Goal: Transaction & Acquisition: Book appointment/travel/reservation

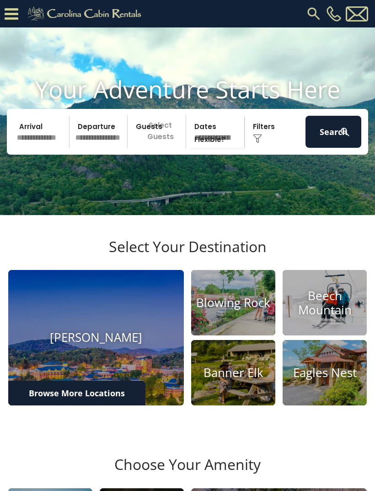
click at [313, 11] on img at bounding box center [314, 13] width 16 height 16
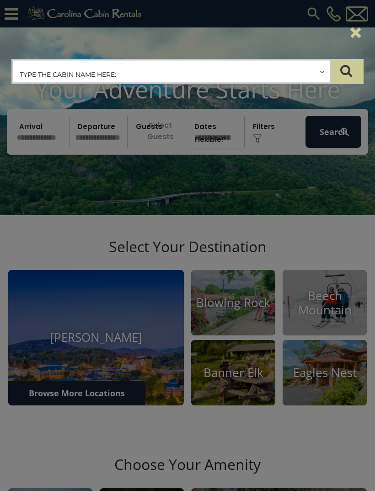
click at [202, 73] on input "text" at bounding box center [172, 71] width 318 height 23
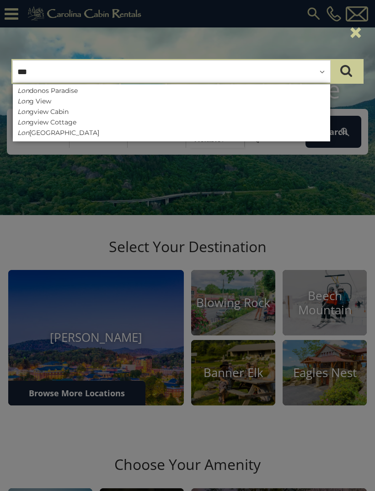
type input "****"
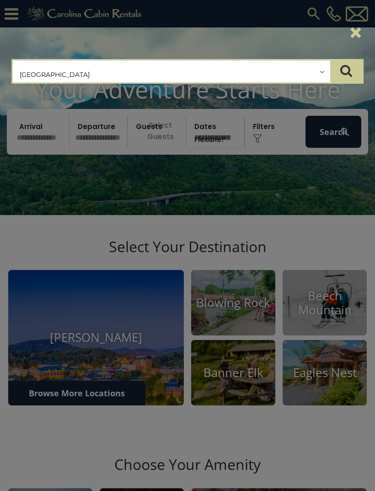
click at [354, 66] on button "submit" at bounding box center [346, 71] width 32 height 23
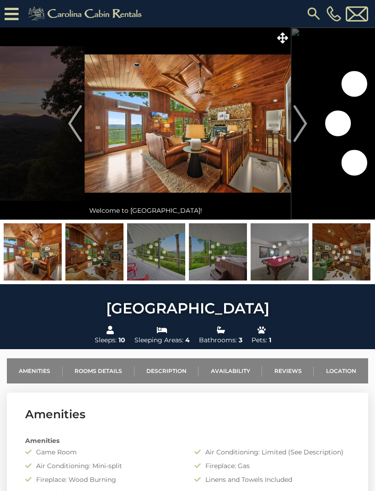
click at [188, 137] on img at bounding box center [188, 123] width 206 height 192
click at [193, 133] on img at bounding box center [188, 123] width 206 height 192
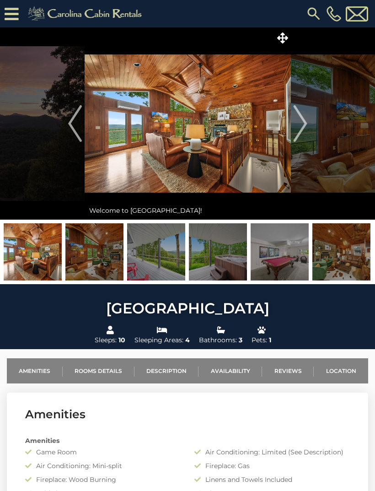
click at [213, 129] on img at bounding box center [188, 123] width 206 height 192
click at [219, 127] on img at bounding box center [188, 123] width 206 height 192
click at [222, 122] on img at bounding box center [188, 123] width 206 height 192
click at [203, 163] on img at bounding box center [188, 123] width 206 height 192
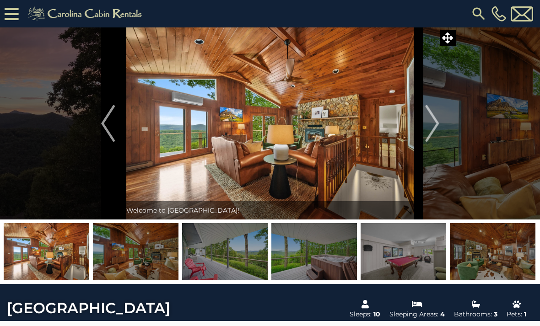
click at [333, 138] on img at bounding box center [270, 123] width 297 height 192
click at [55, 261] on img at bounding box center [47, 251] width 86 height 57
click at [58, 260] on img at bounding box center [47, 251] width 86 height 57
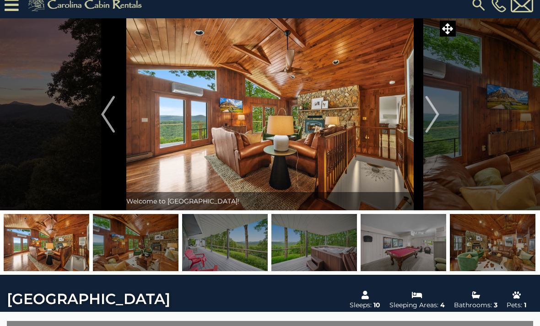
scroll to position [18, 0]
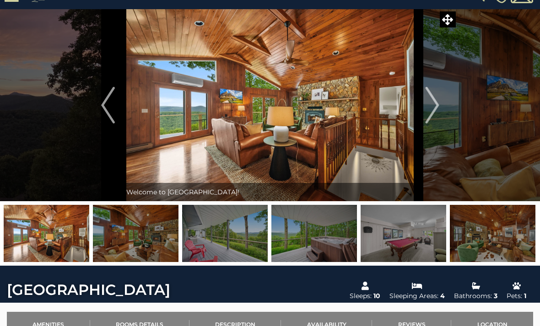
click at [271, 136] on img at bounding box center [270, 105] width 297 height 192
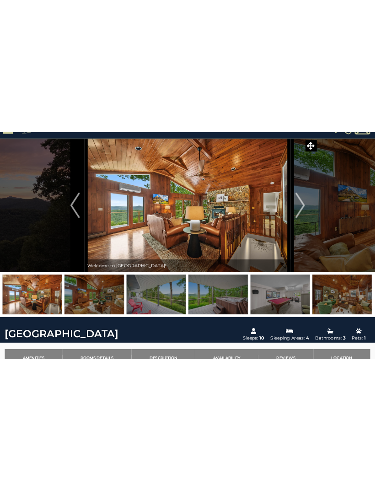
scroll to position [0, 0]
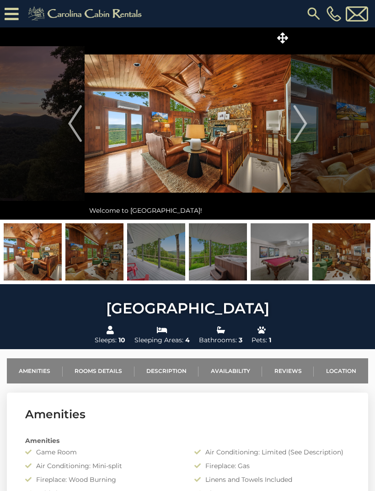
click at [201, 128] on img at bounding box center [188, 123] width 206 height 192
click at [286, 43] on icon at bounding box center [282, 37] width 11 height 11
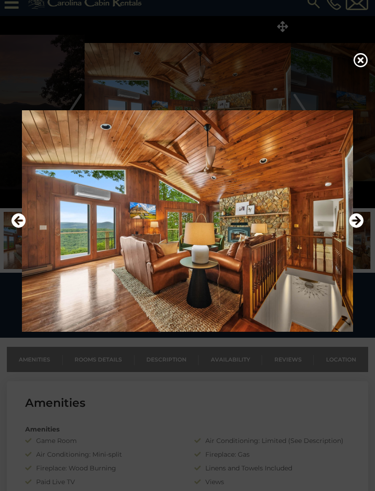
scroll to position [17, 0]
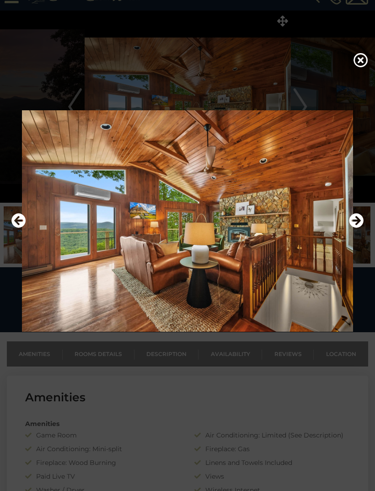
click at [359, 228] on icon "Next" at bounding box center [356, 220] width 15 height 15
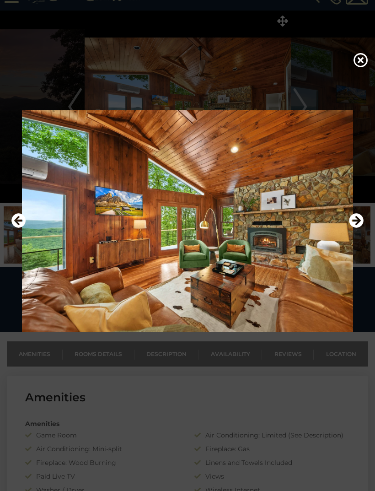
click at [129, 269] on img at bounding box center [187, 221] width 357 height 222
click at [354, 228] on icon "Next" at bounding box center [356, 220] width 15 height 15
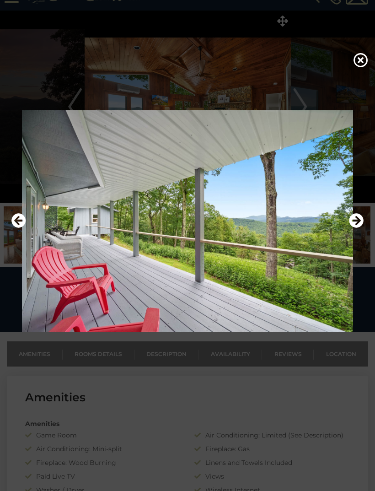
click at [354, 228] on icon "Next" at bounding box center [356, 220] width 15 height 15
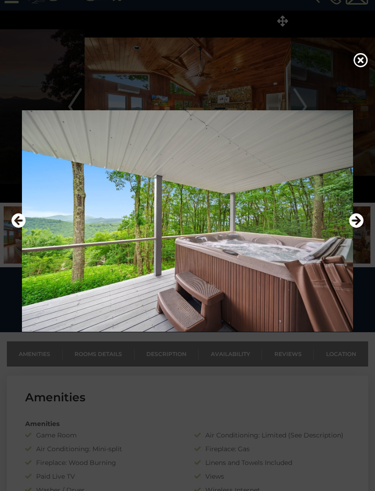
click at [353, 228] on icon "Next" at bounding box center [356, 220] width 15 height 15
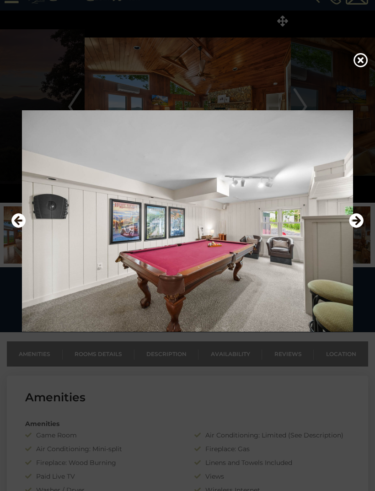
click at [358, 227] on icon "Next" at bounding box center [356, 220] width 15 height 15
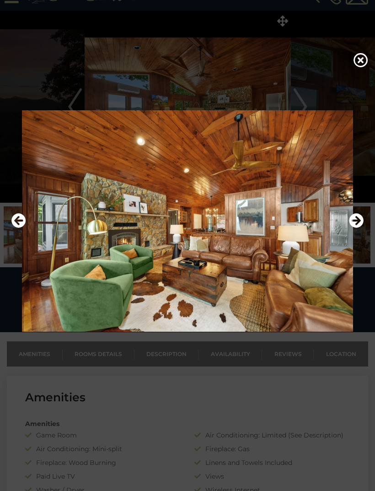
click at [348, 238] on img at bounding box center [187, 221] width 357 height 222
click at [350, 228] on icon "Next" at bounding box center [356, 220] width 15 height 15
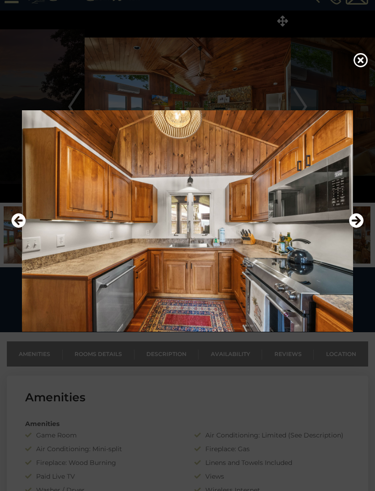
click at [22, 228] on icon "Previous" at bounding box center [18, 220] width 15 height 15
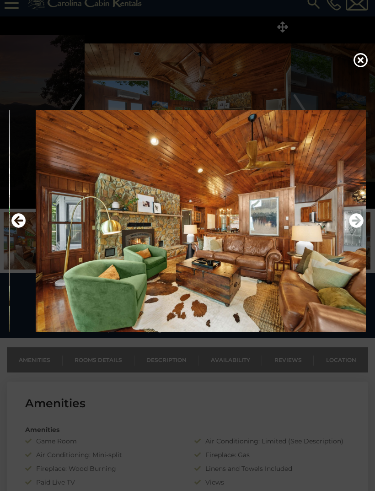
scroll to position [0, 0]
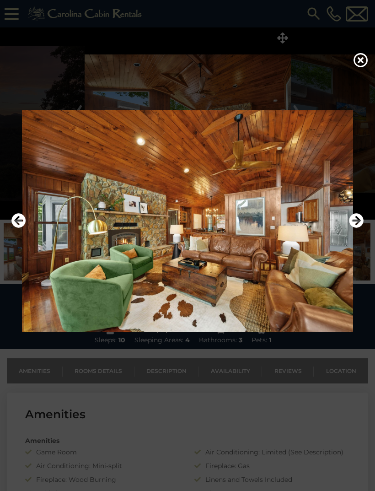
click at [349, 228] on icon "Next" at bounding box center [356, 220] width 15 height 15
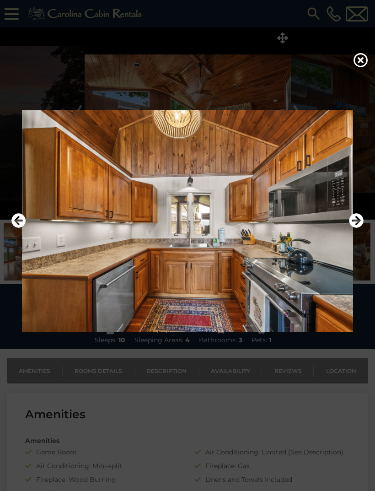
click at [355, 228] on icon "Next" at bounding box center [356, 220] width 15 height 15
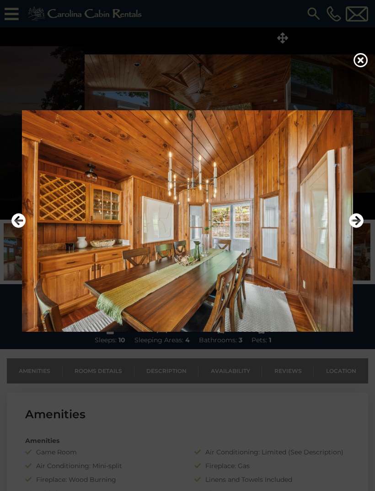
click at [353, 228] on icon "Next" at bounding box center [356, 220] width 15 height 15
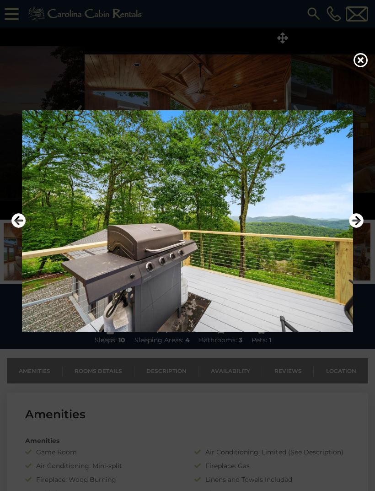
click at [350, 228] on icon "Next" at bounding box center [356, 220] width 15 height 15
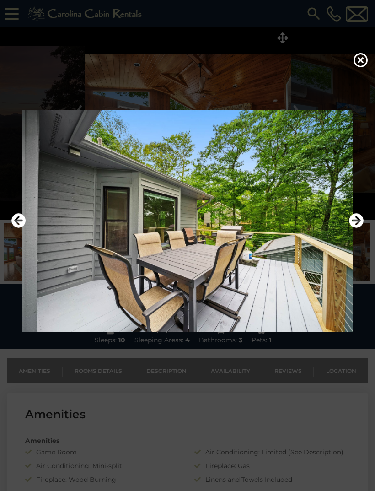
click at [349, 235] on img at bounding box center [187, 221] width 357 height 222
click at [353, 228] on icon "Next" at bounding box center [356, 220] width 15 height 15
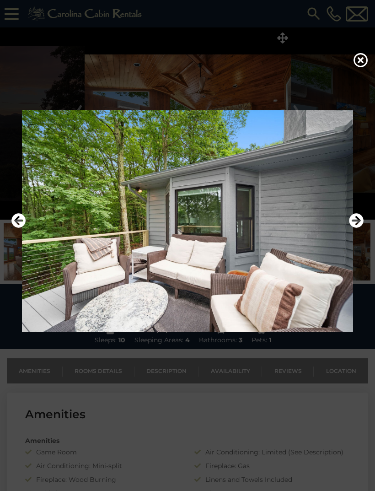
click at [357, 228] on icon "Next" at bounding box center [356, 220] width 15 height 15
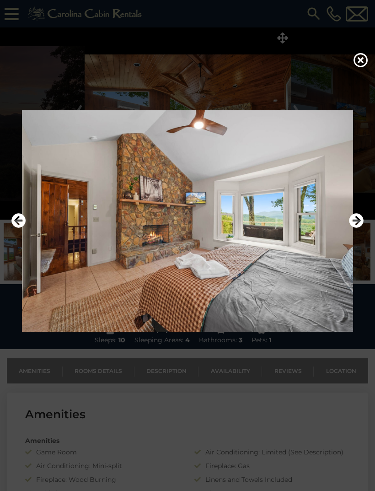
click at [351, 228] on icon "Next" at bounding box center [356, 220] width 15 height 15
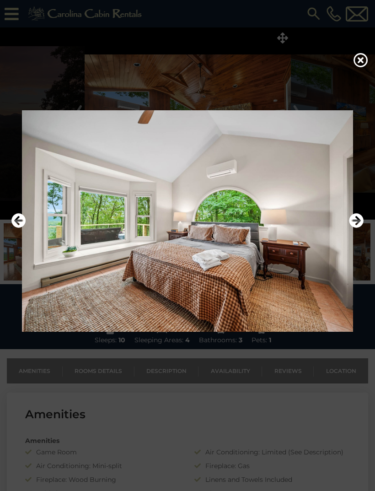
click at [358, 228] on icon "Next" at bounding box center [356, 220] width 15 height 15
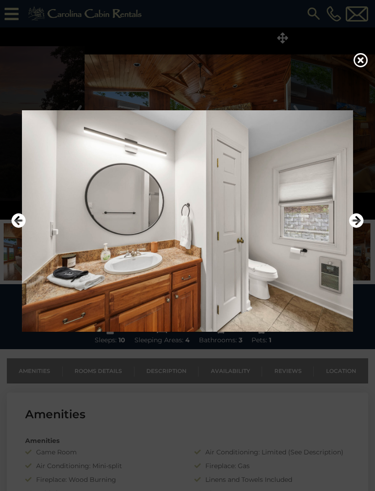
click at [357, 228] on icon "Next" at bounding box center [356, 220] width 15 height 15
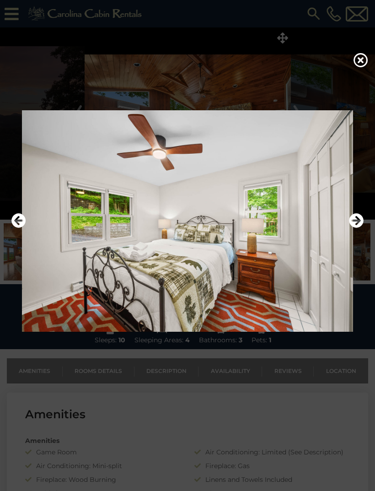
click at [346, 230] on img at bounding box center [187, 221] width 357 height 222
click at [351, 228] on icon "Next" at bounding box center [356, 220] width 15 height 15
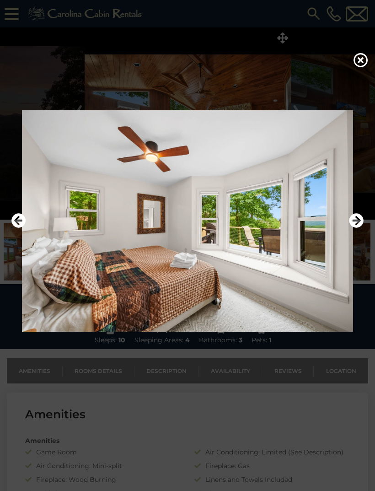
click at [351, 227] on icon "Next" at bounding box center [356, 220] width 15 height 15
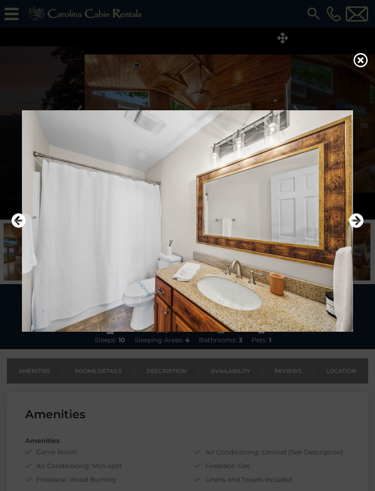
click at [348, 235] on img at bounding box center [187, 221] width 357 height 222
click at [346, 234] on img at bounding box center [187, 221] width 357 height 222
click at [355, 228] on icon "Next" at bounding box center [356, 220] width 15 height 15
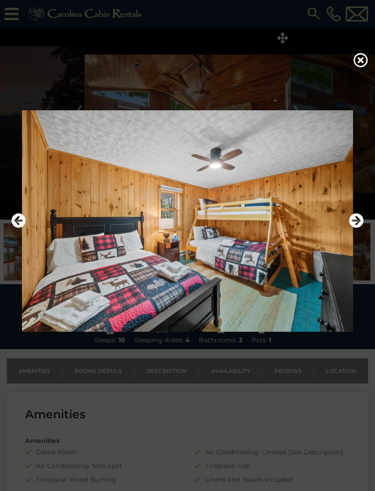
click at [15, 228] on icon "Previous" at bounding box center [18, 220] width 15 height 15
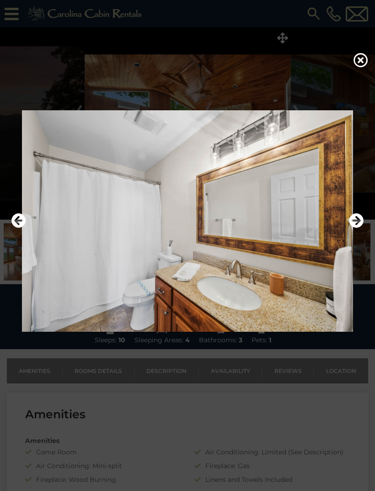
click at [15, 228] on icon "Previous" at bounding box center [18, 220] width 15 height 15
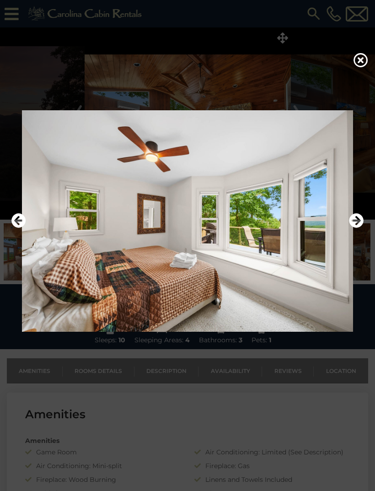
click at [356, 228] on icon "Next" at bounding box center [356, 220] width 15 height 15
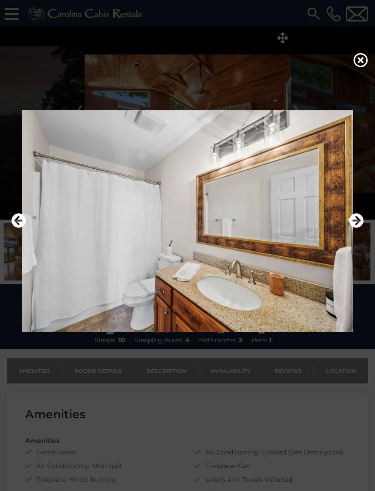
click at [355, 228] on icon "Next" at bounding box center [356, 220] width 15 height 15
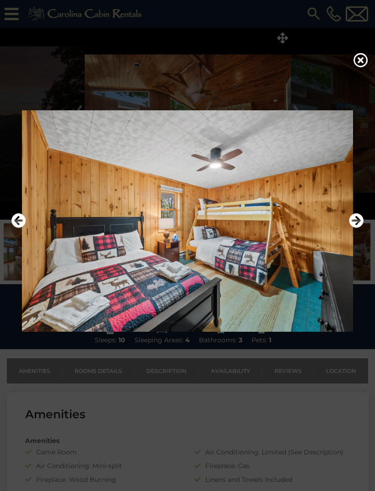
click at [356, 228] on icon "Next" at bounding box center [356, 220] width 15 height 15
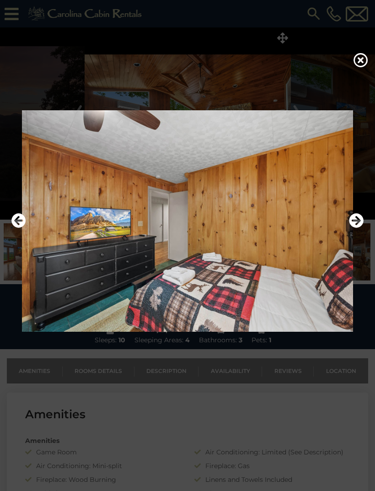
click at [19, 228] on icon "Previous" at bounding box center [18, 220] width 15 height 15
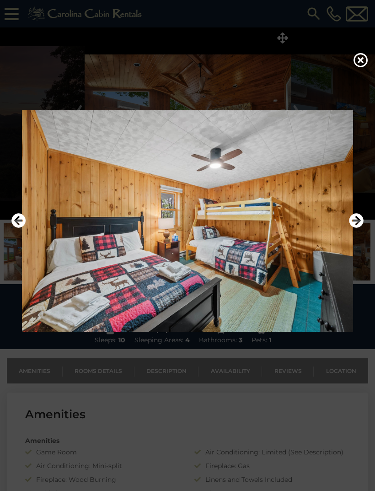
click at [354, 228] on icon "Next" at bounding box center [356, 220] width 15 height 15
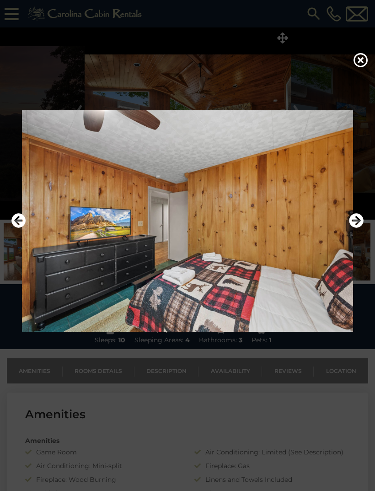
click at [351, 228] on icon "Next" at bounding box center [356, 220] width 15 height 15
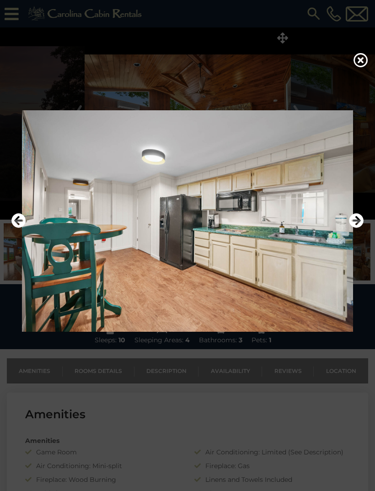
click at [354, 228] on icon "Next" at bounding box center [356, 220] width 15 height 15
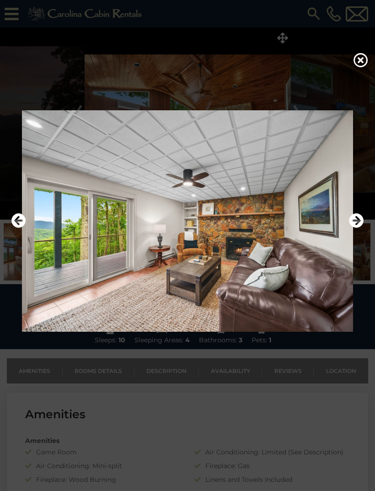
click at [354, 228] on icon "Next" at bounding box center [356, 220] width 15 height 15
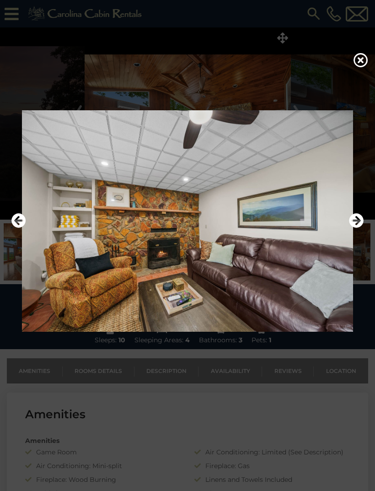
click at [351, 228] on icon "Next" at bounding box center [356, 220] width 15 height 15
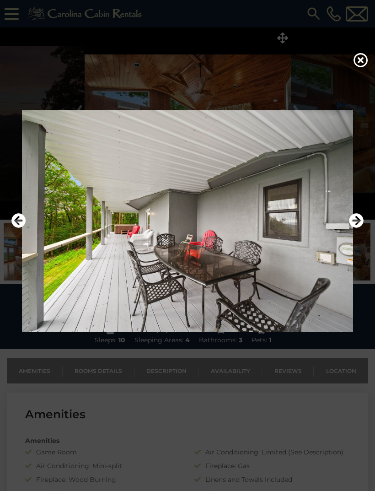
click at [353, 228] on icon "Next" at bounding box center [356, 220] width 15 height 15
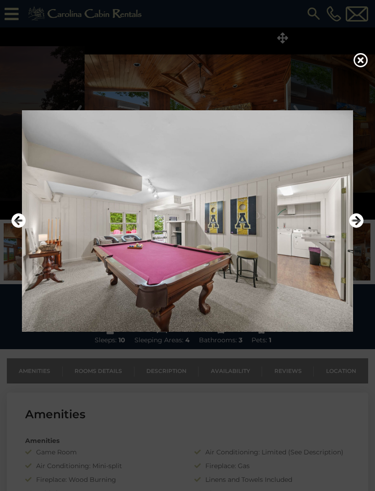
click at [356, 228] on icon "Next" at bounding box center [356, 220] width 15 height 15
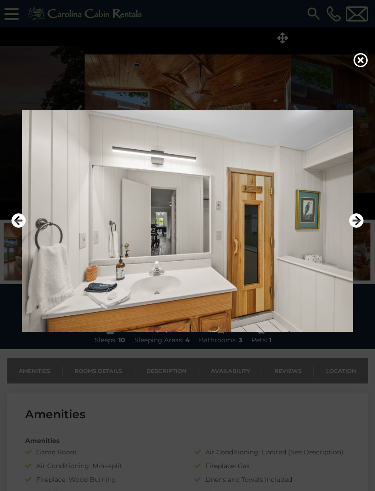
click at [354, 228] on icon "Next" at bounding box center [356, 220] width 15 height 15
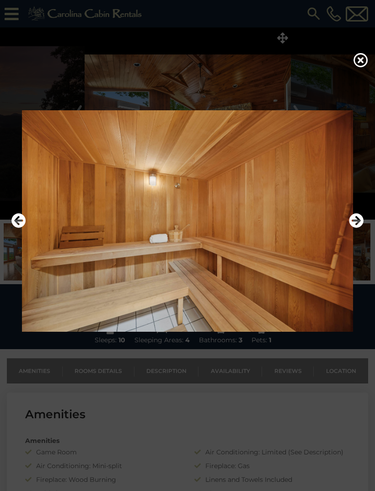
click at [357, 228] on icon "Next" at bounding box center [356, 220] width 15 height 15
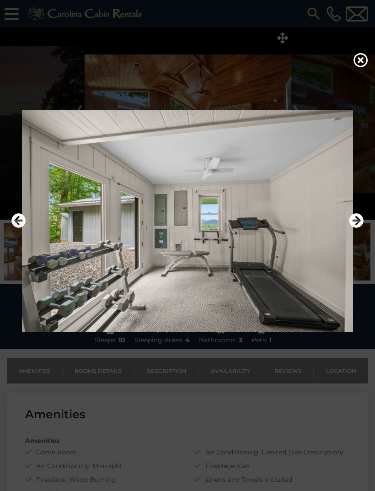
click at [355, 228] on icon "Next" at bounding box center [356, 220] width 15 height 15
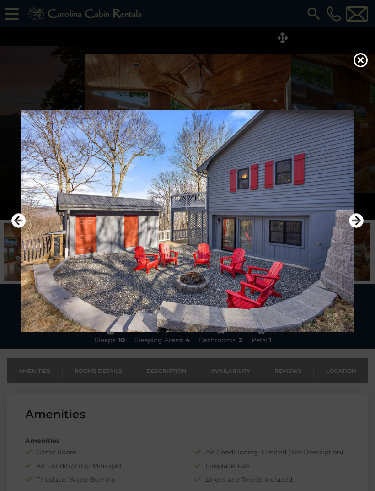
click at [357, 228] on icon "Next" at bounding box center [356, 220] width 15 height 15
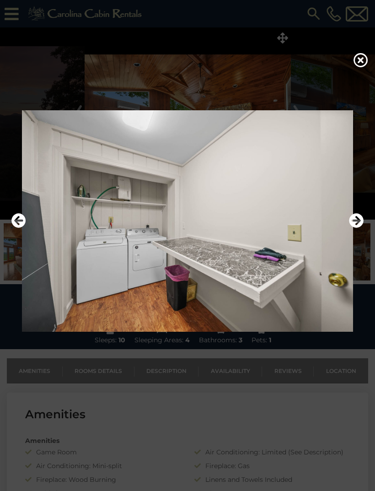
click at [357, 228] on icon "Next" at bounding box center [356, 220] width 15 height 15
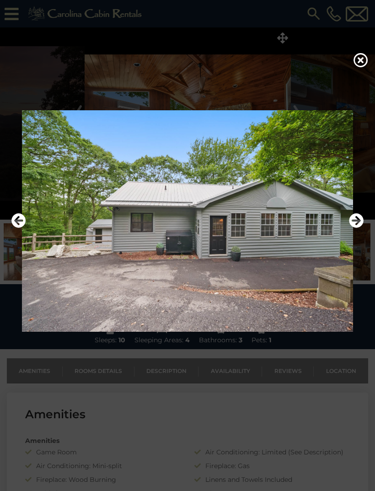
click at [359, 228] on icon "Next" at bounding box center [356, 220] width 15 height 15
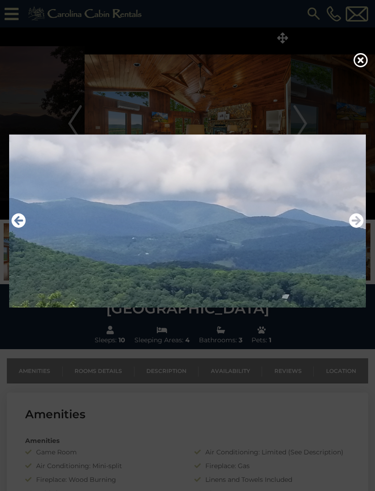
click at [357, 228] on icon "Next" at bounding box center [356, 220] width 15 height 15
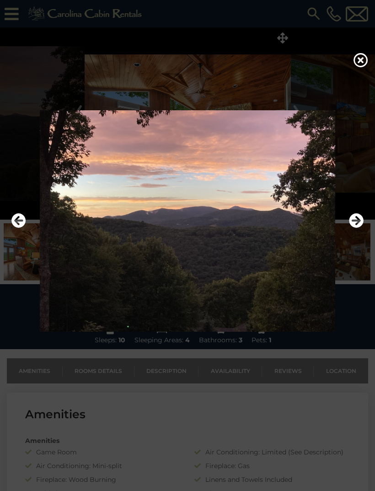
click at [357, 228] on icon "Next" at bounding box center [356, 220] width 15 height 15
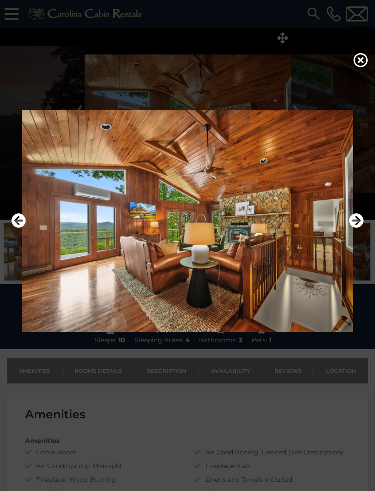
click at [362, 65] on icon at bounding box center [361, 60] width 15 height 15
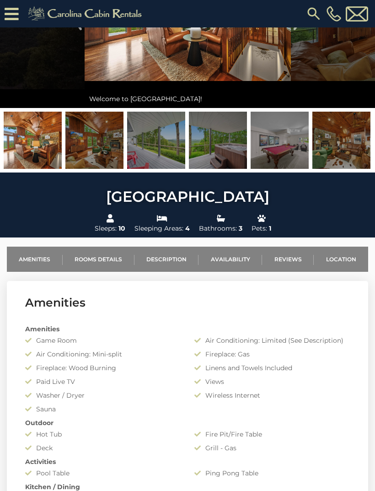
scroll to position [129, 0]
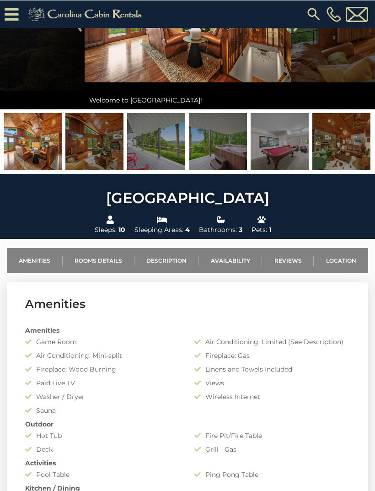
click at [231, 258] on link "Availability" at bounding box center [231, 260] width 64 height 25
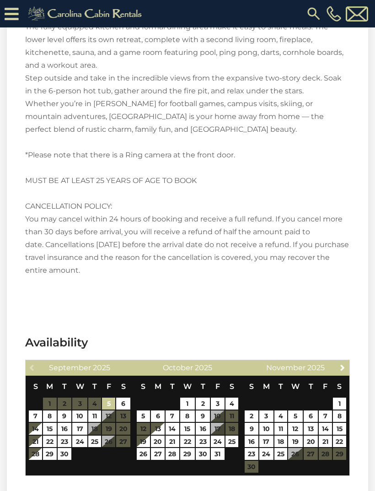
scroll to position [1444, 0]
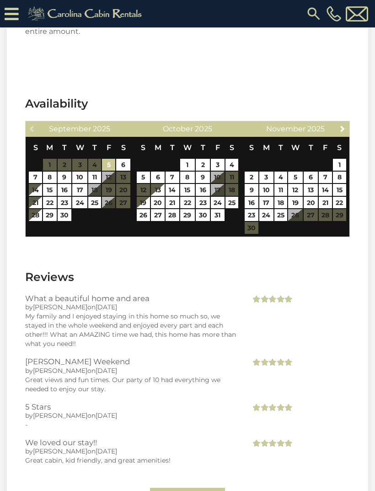
click at [340, 125] on span "Next" at bounding box center [342, 128] width 7 height 7
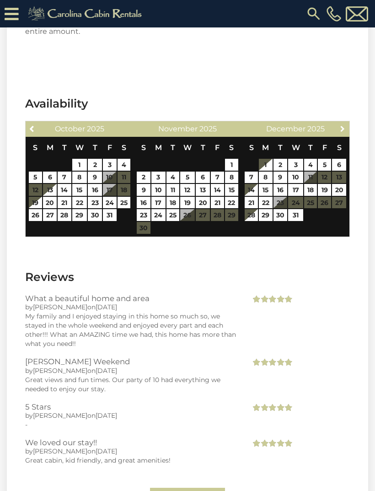
click at [343, 125] on span "Next" at bounding box center [342, 128] width 7 height 7
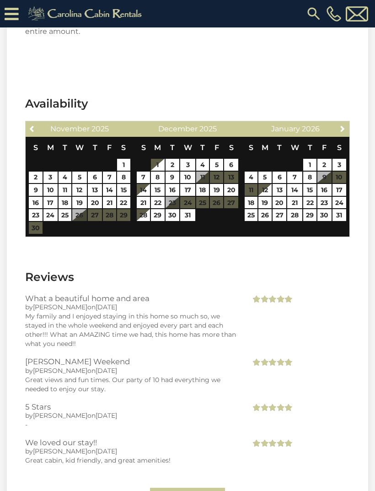
click at [338, 123] on link "Next" at bounding box center [342, 128] width 11 height 11
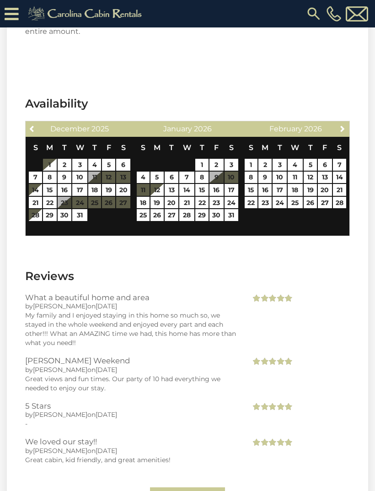
click at [341, 125] on span "Next" at bounding box center [342, 128] width 7 height 7
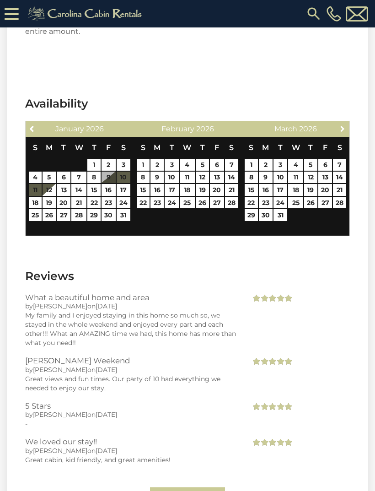
click at [344, 125] on span "Next" at bounding box center [342, 128] width 7 height 7
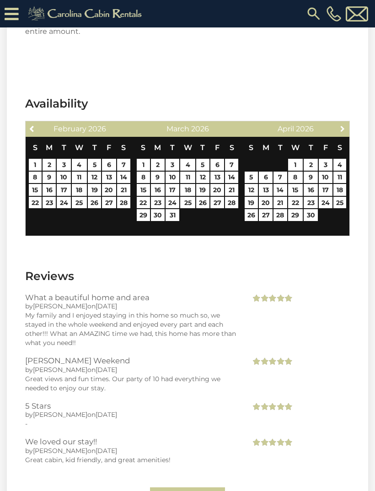
click at [345, 125] on span "Next" at bounding box center [342, 128] width 7 height 7
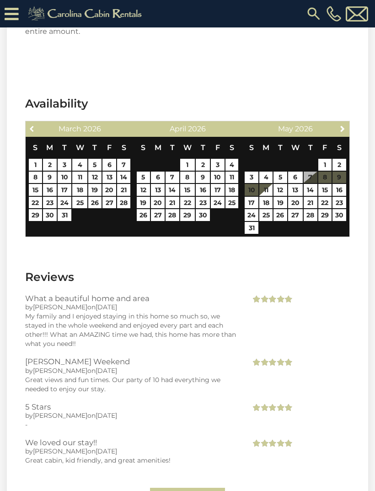
click at [34, 125] on span "Previous" at bounding box center [32, 128] width 7 height 7
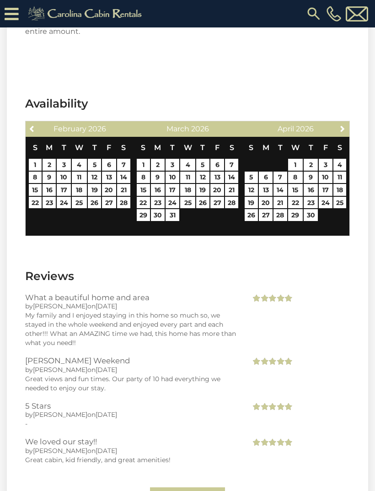
click at [30, 125] on span "Previous" at bounding box center [32, 128] width 7 height 7
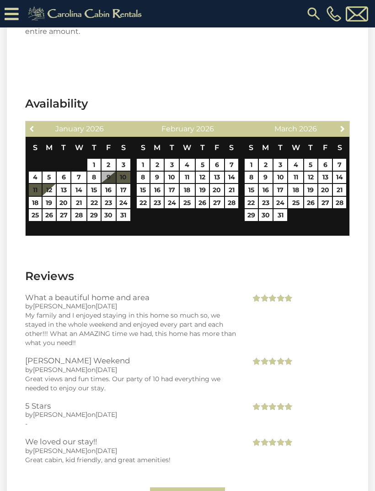
click at [32, 125] on span "Previous" at bounding box center [32, 128] width 7 height 7
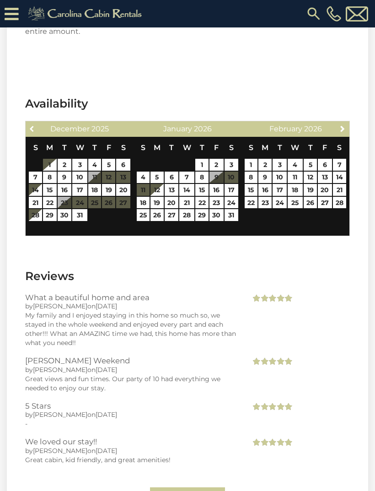
click at [32, 125] on span "Previous" at bounding box center [32, 128] width 7 height 7
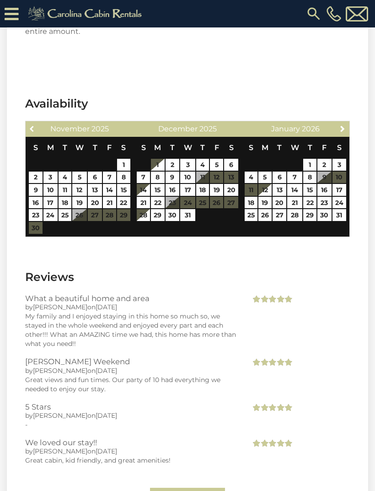
click at [28, 123] on link "Previous" at bounding box center [32, 128] width 11 height 11
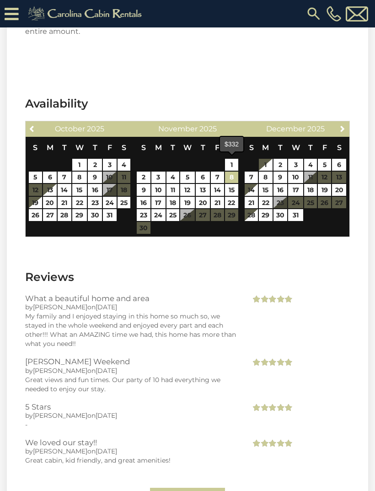
click at [235, 172] on link "8" at bounding box center [231, 178] width 13 height 12
type input "**********"
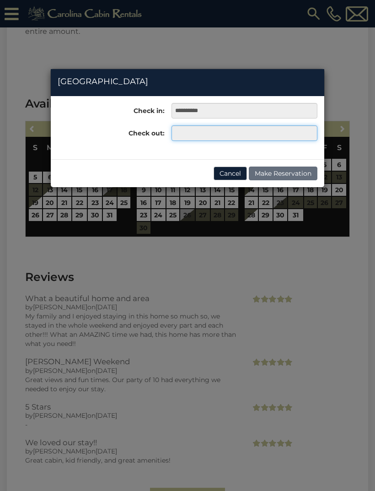
click at [252, 131] on input "text" at bounding box center [245, 133] width 146 height 16
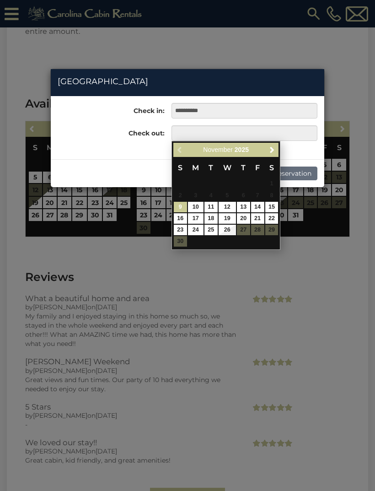
click at [273, 202] on link "15" at bounding box center [271, 207] width 13 height 11
type input "**********"
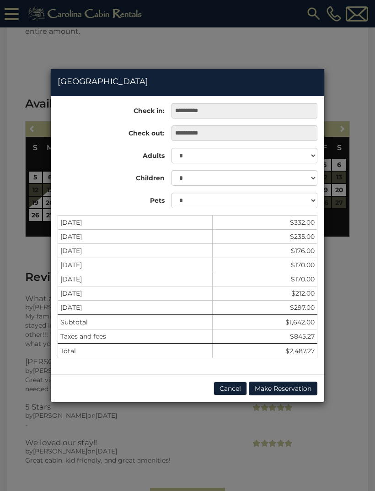
click at [228, 387] on button "Cancel" at bounding box center [230, 389] width 33 height 14
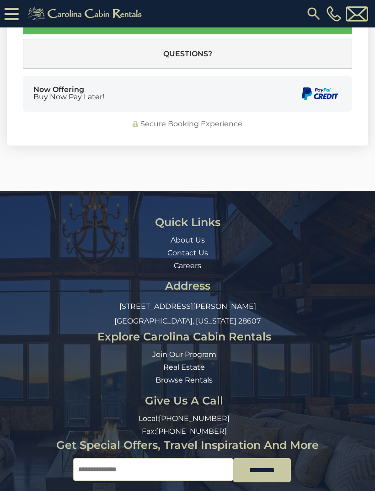
scroll to position [2406, 0]
